Goal: Find specific page/section: Find specific page/section

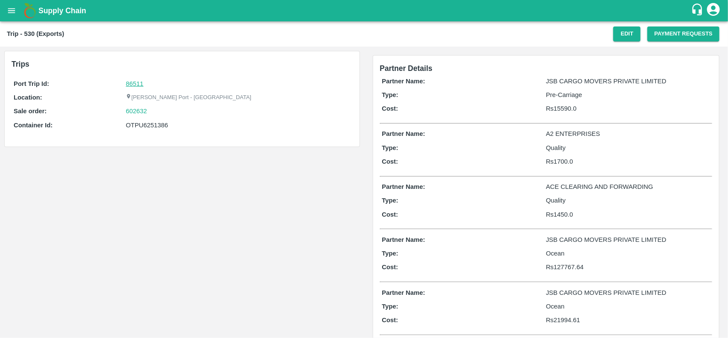
click at [134, 80] on link "86511" at bounding box center [134, 83] width 17 height 7
click at [151, 111] on div "602632" at bounding box center [238, 110] width 224 height 9
copy link "602632"
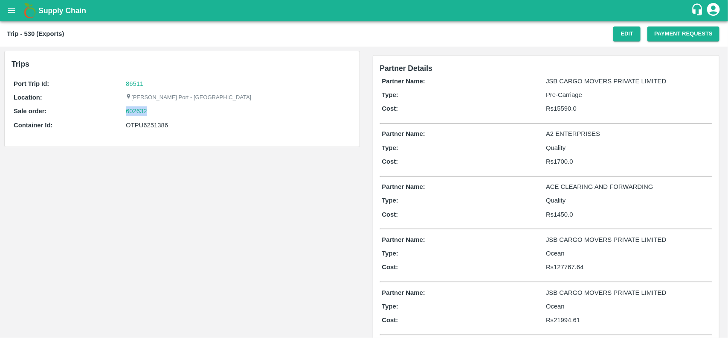
click at [151, 111] on div "602632" at bounding box center [238, 110] width 224 height 9
click at [133, 111] on link "602632" at bounding box center [136, 110] width 21 height 9
click at [148, 124] on div "OTPU6251386" at bounding box center [238, 124] width 224 height 9
copy div "OTPU6251386"
click at [148, 124] on div "OTPU6251386" at bounding box center [238, 124] width 224 height 9
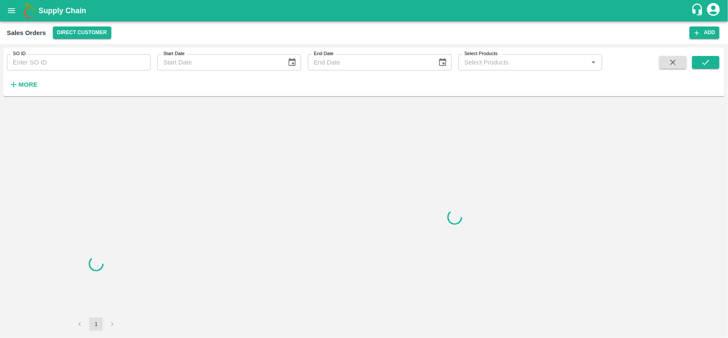
click at [55, 58] on input "SO ID" at bounding box center [79, 62] width 144 height 16
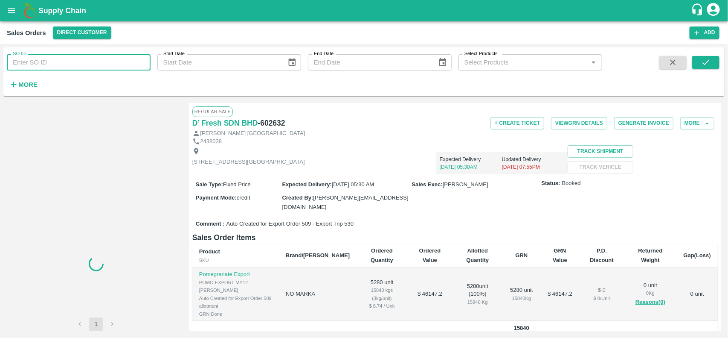
click at [55, 58] on input "SO ID" at bounding box center [79, 62] width 144 height 16
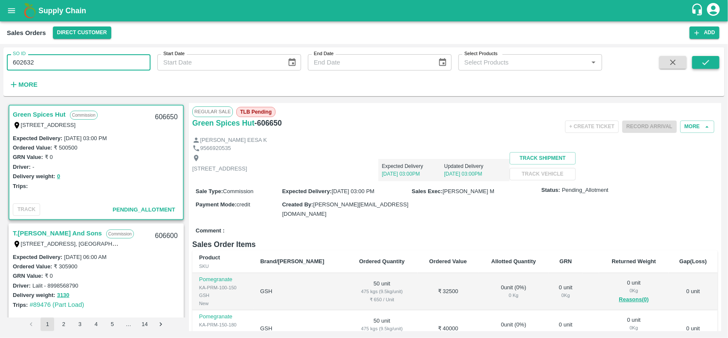
type input "602632"
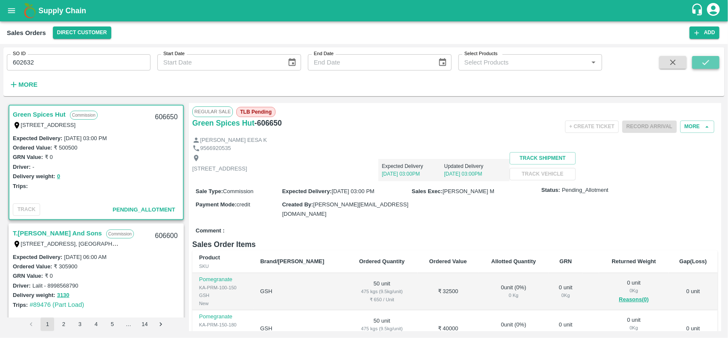
click at [709, 59] on icon "submit" at bounding box center [705, 62] width 9 height 9
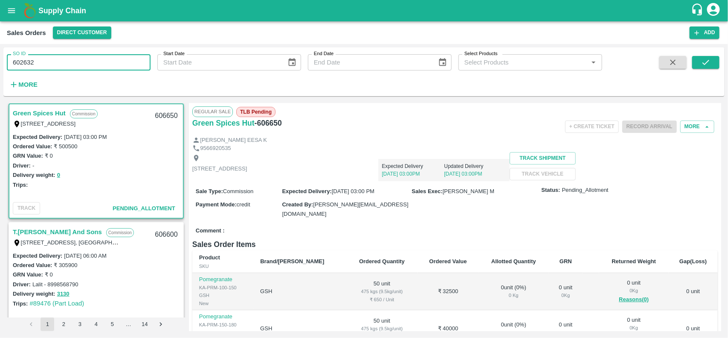
click at [73, 62] on input "602632" at bounding box center [79, 62] width 144 height 16
paste input "text"
type input "602632"
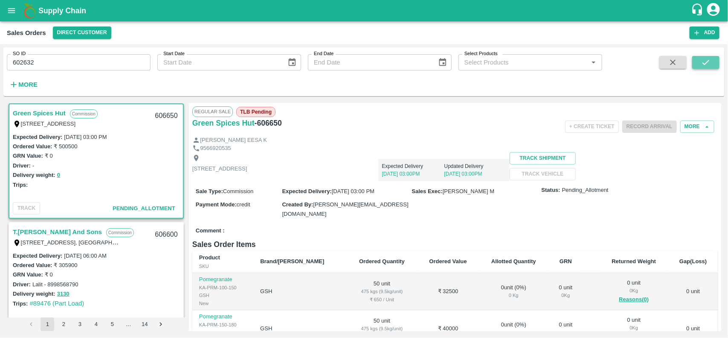
click at [715, 61] on button "submit" at bounding box center [706, 62] width 27 height 13
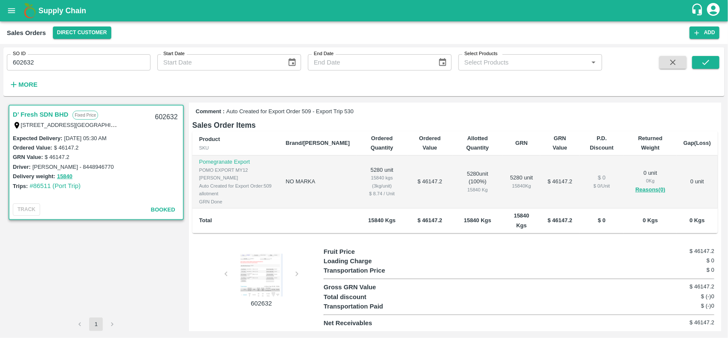
scroll to position [135, 0]
